Goal: Task Accomplishment & Management: Complete application form

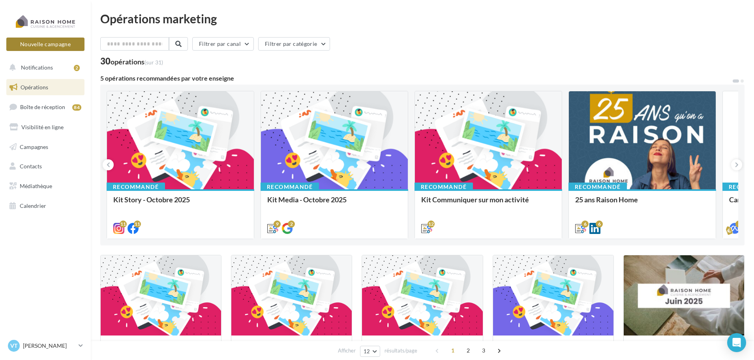
click at [59, 43] on button "Nouvelle campagne" at bounding box center [45, 44] width 78 height 13
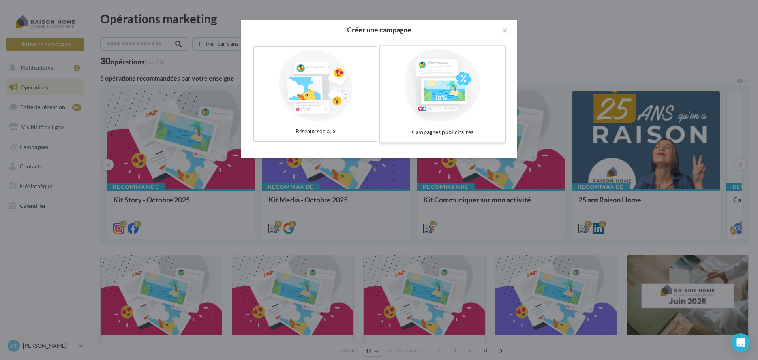
click at [428, 108] on div at bounding box center [442, 85] width 118 height 73
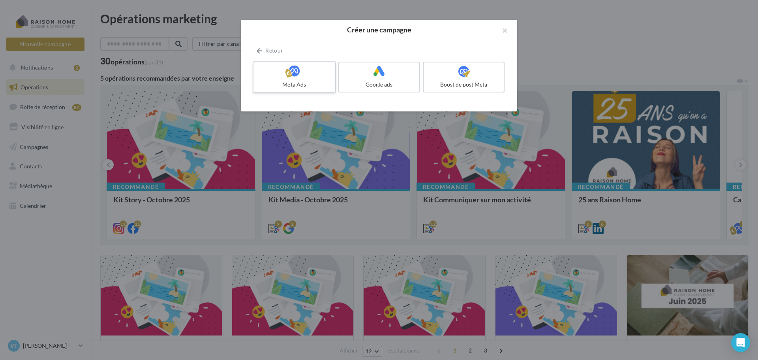
click at [296, 79] on label "Meta Ads" at bounding box center [294, 77] width 83 height 32
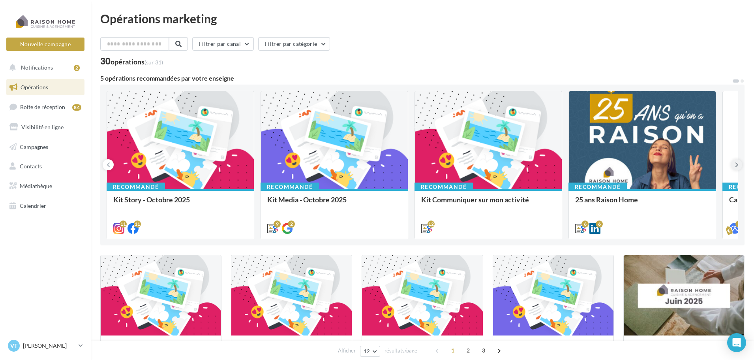
click at [737, 163] on icon at bounding box center [737, 165] width 4 height 8
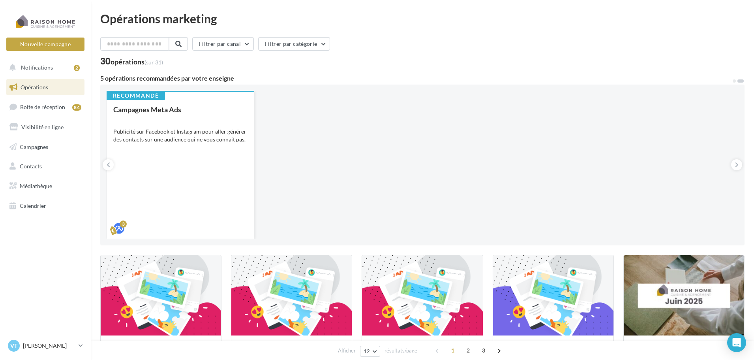
drag, startPoint x: 197, startPoint y: 148, endPoint x: 182, endPoint y: 168, distance: 24.5
click at [308, 145] on div "Recommandé Kit Story - Octobre 2025 11 11 Recommandé Kit Media - Octobre 2025 B…" at bounding box center [423, 165] width 632 height 148
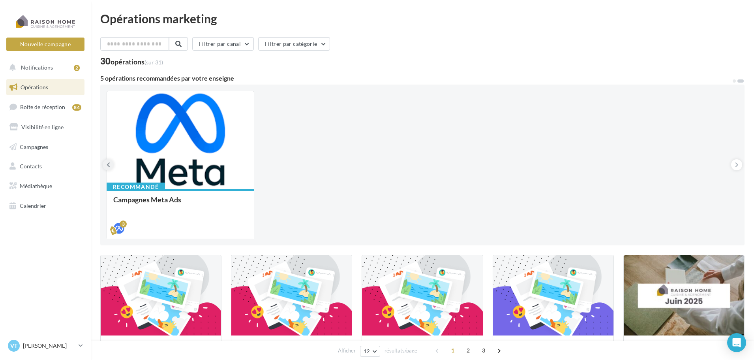
click at [108, 168] on icon at bounding box center [109, 165] width 4 height 8
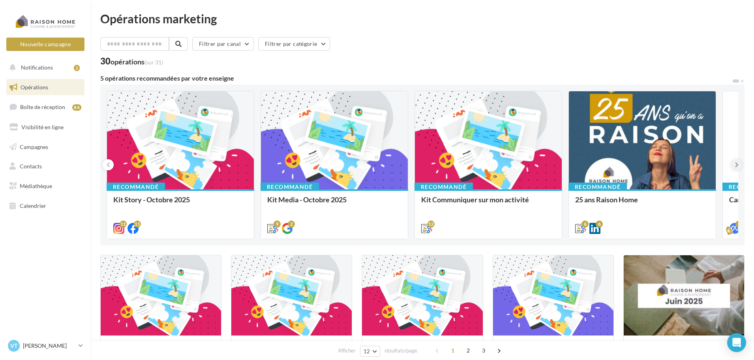
click at [740, 163] on button at bounding box center [736, 164] width 11 height 11
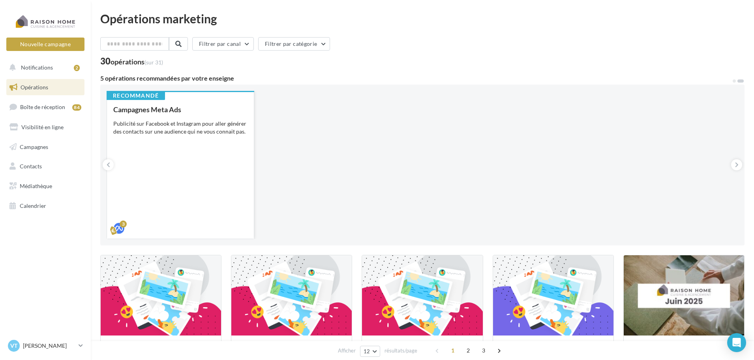
click at [214, 155] on div "Campagnes Meta Ads Publicité sur Facebook et Instagram pour aller générer des c…" at bounding box center [180, 168] width 134 height 126
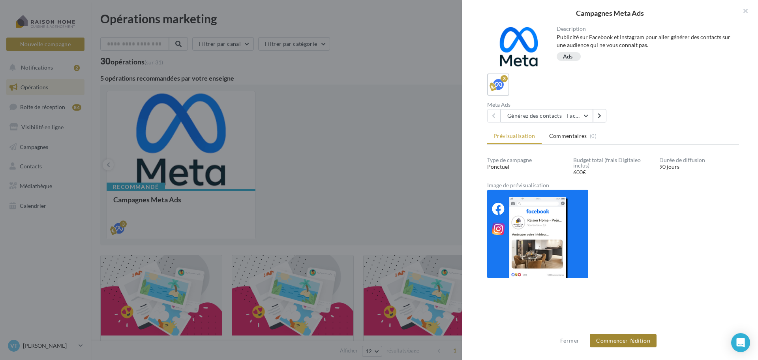
click at [623, 336] on button "Commencer l'édition" at bounding box center [623, 340] width 67 height 13
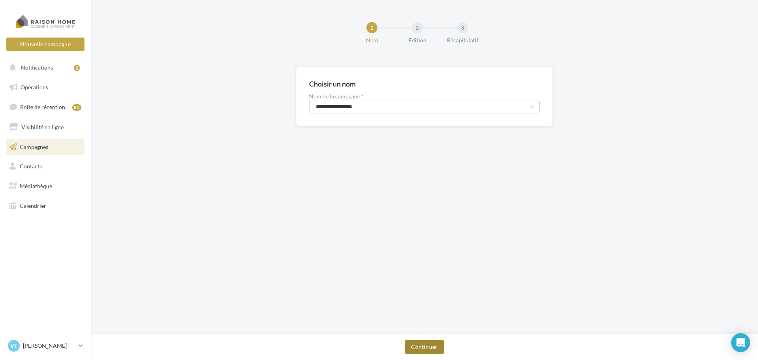
click at [436, 344] on button "Continuer" at bounding box center [424, 346] width 39 height 13
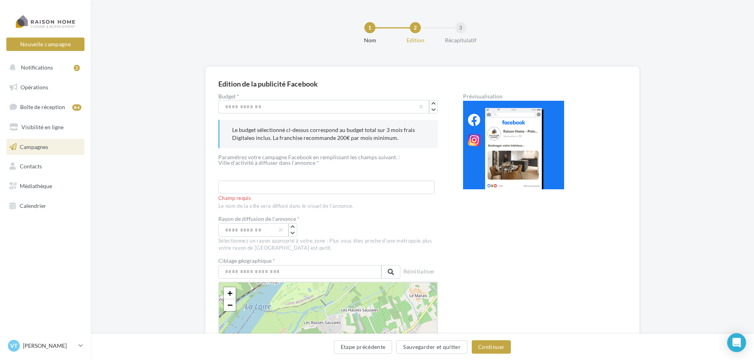
click at [42, 145] on span "Campagnes" at bounding box center [34, 146] width 28 height 7
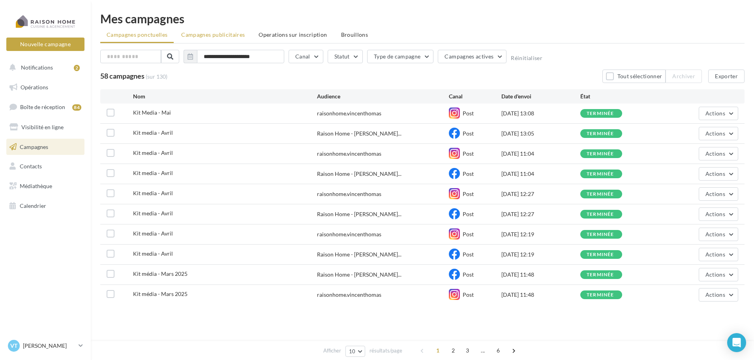
click at [207, 33] on span "Campagnes publicitaires" at bounding box center [213, 34] width 64 height 7
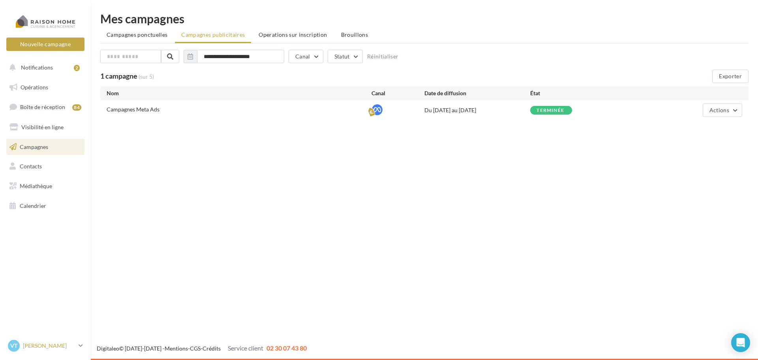
click at [53, 342] on p "[PERSON_NAME]" at bounding box center [49, 346] width 53 height 8
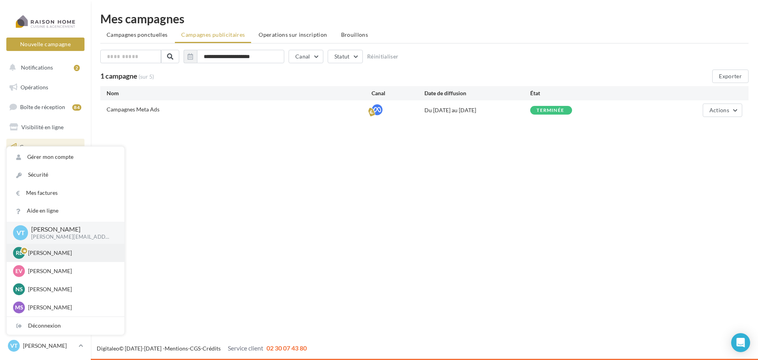
click at [55, 258] on div "RL Robin LEDUDY robin.leduby@raisonhome.com" at bounding box center [65, 253] width 105 height 12
